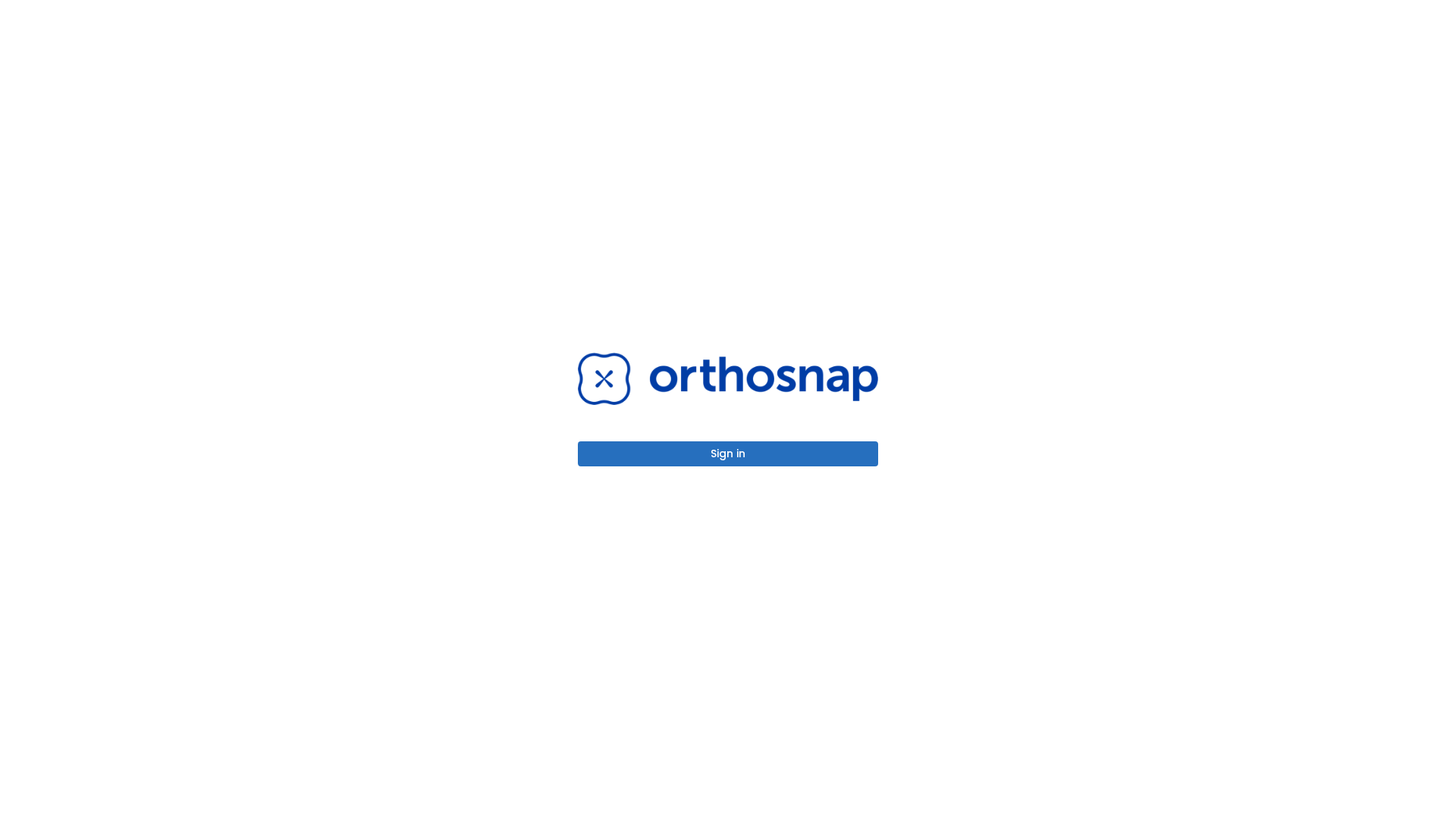
click at [728, 453] on button "Sign in" at bounding box center [728, 454] width 300 height 25
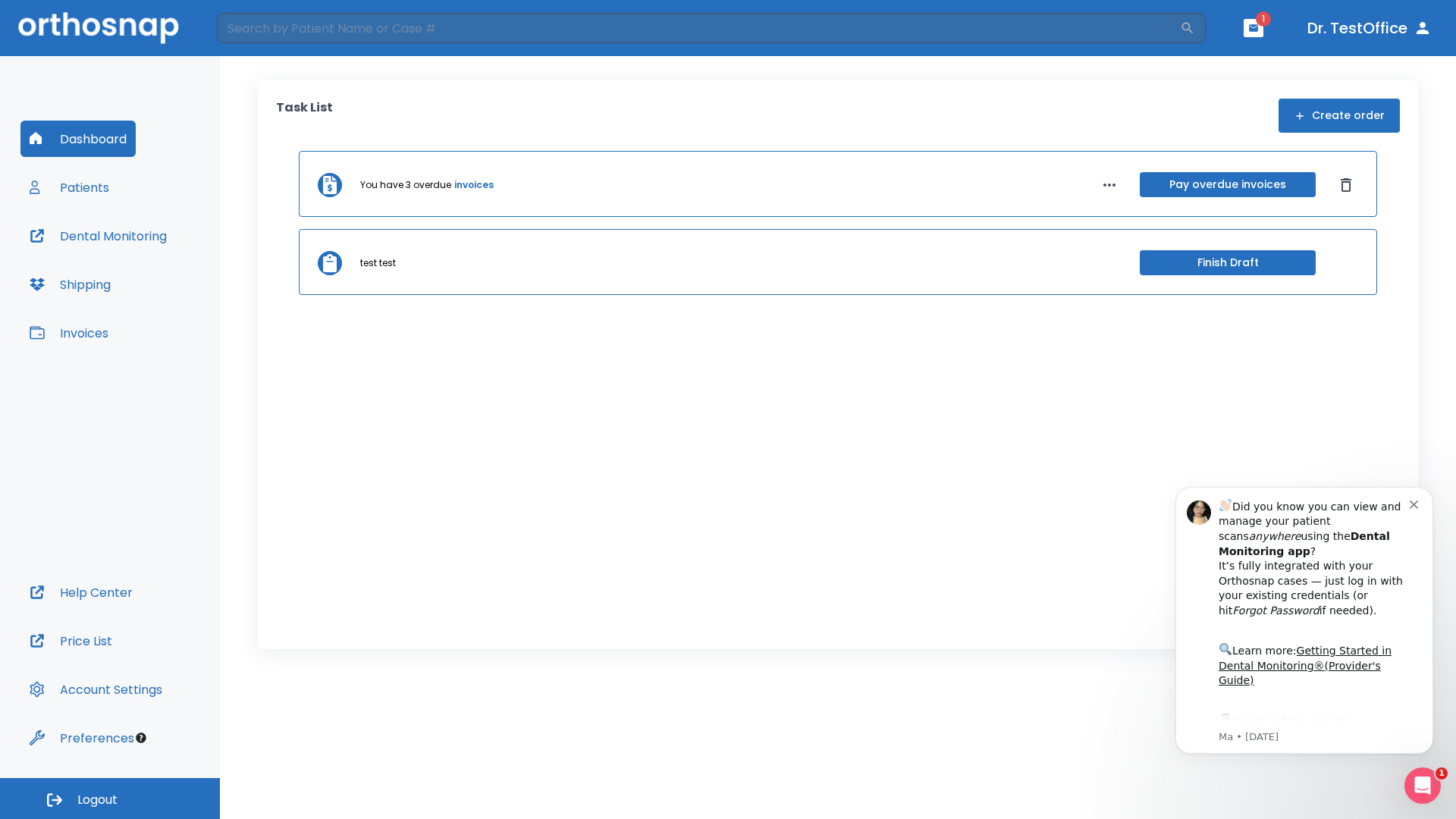
click at [110, 799] on span "Logout" at bounding box center [97, 799] width 40 height 17
